Goal: Task Accomplishment & Management: Use online tool/utility

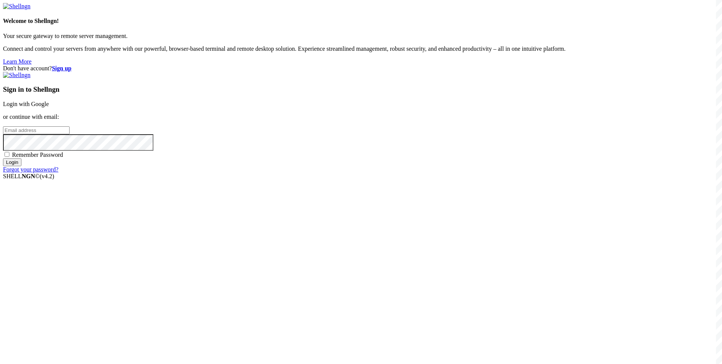
click at [303, 173] on div "Don't have account? Sign up Sign in to Shellngn Login with Google or continue w…" at bounding box center [361, 119] width 716 height 108
click at [70, 134] on input "email" at bounding box center [36, 130] width 67 height 8
paste input "[EMAIL_ADDRESS][DOMAIN_NAME]"
type input "[EMAIL_ADDRESS][DOMAIN_NAME]"
click at [63, 158] on span "Remember Password" at bounding box center [37, 154] width 51 height 6
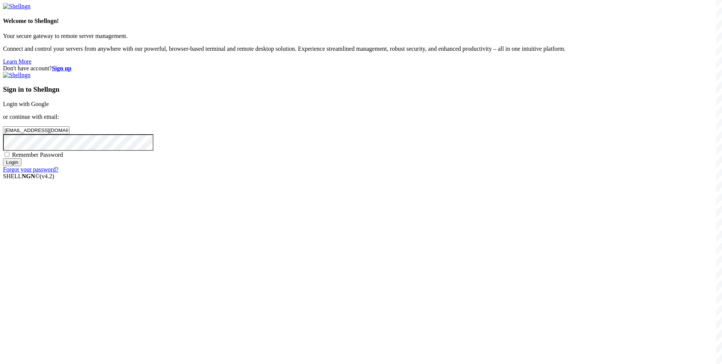
click at [9, 157] on input "Remember Password" at bounding box center [7, 154] width 5 height 5
checkbox input "true"
click at [399, 173] on div "Sign in to Shellngn Login with Google or continue with email: [EMAIL_ADDRESS][D…" at bounding box center [361, 122] width 716 height 101
click at [301, 173] on div "Don't have account? Sign up Sign in to Shellngn Login with Google or continue w…" at bounding box center [361, 119] width 716 height 108
click at [21, 166] on input "Login" at bounding box center [12, 162] width 18 height 8
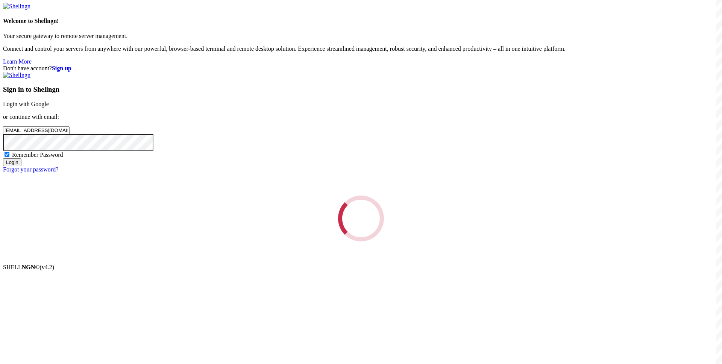
click at [238, 241] on div "Loading..." at bounding box center [361, 218] width 716 height 46
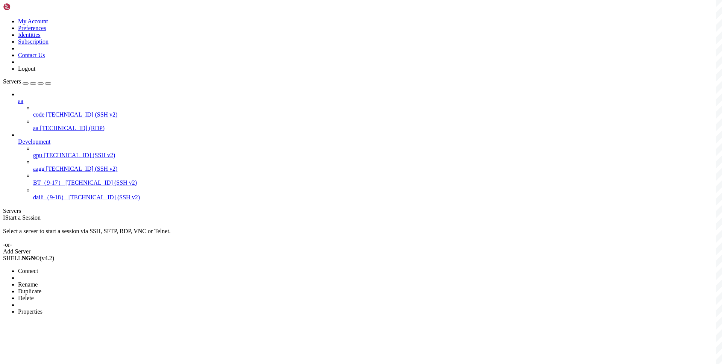
click at [38, 268] on span "Connect" at bounding box center [28, 271] width 20 height 6
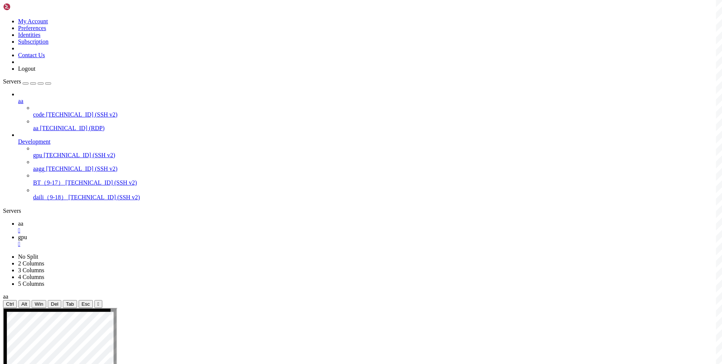
click at [106, 220] on link "aa " at bounding box center [368, 227] width 701 height 14
click at [18, 234] on icon at bounding box center [18, 237] width 0 height 6
click at [23, 220] on span "aa" at bounding box center [20, 223] width 5 height 6
click at [27, 234] on span "gpu" at bounding box center [22, 237] width 9 height 6
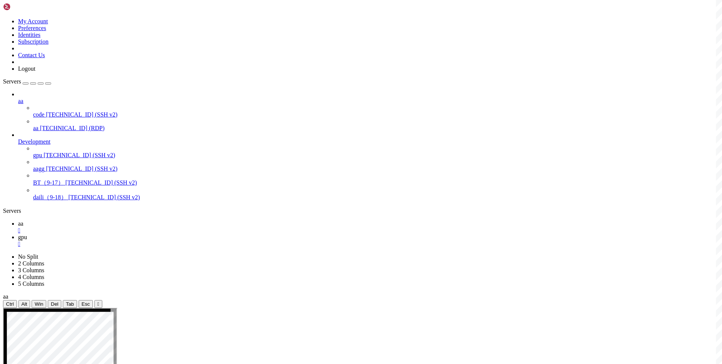
click at [18, 220] on icon at bounding box center [18, 223] width 0 height 6
click at [27, 234] on span "gpu" at bounding box center [22, 237] width 9 height 6
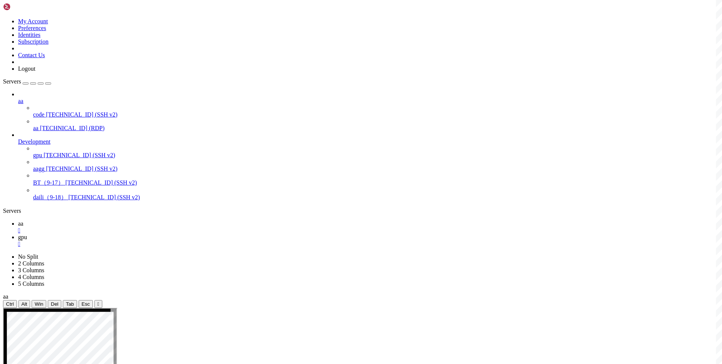
click at [157, 241] on div "" at bounding box center [368, 244] width 701 height 7
